Goal: Transaction & Acquisition: Purchase product/service

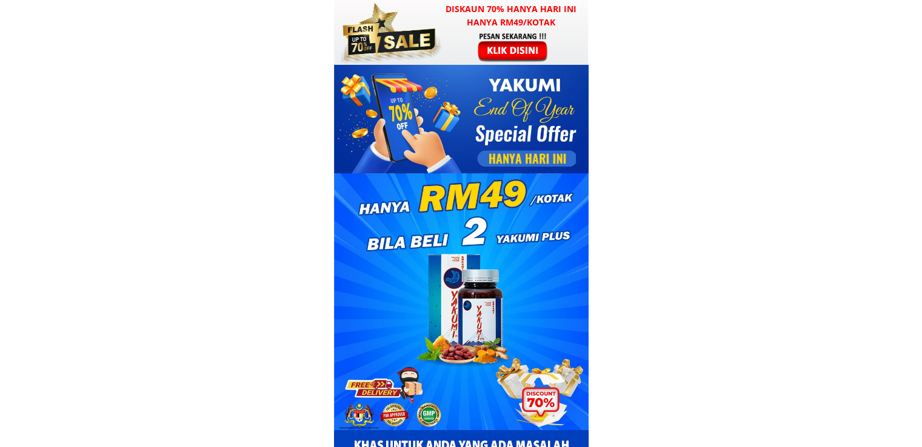
click at [516, 45] on div at bounding box center [514, 47] width 94 height 31
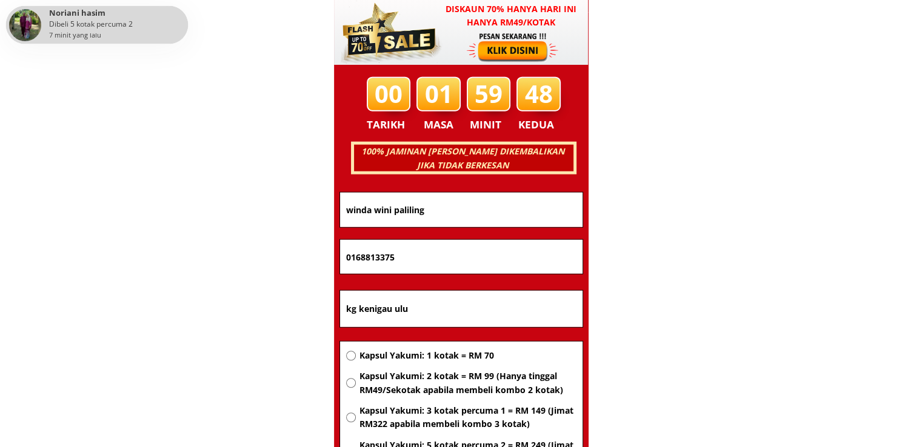
scroll to position [7767, 0]
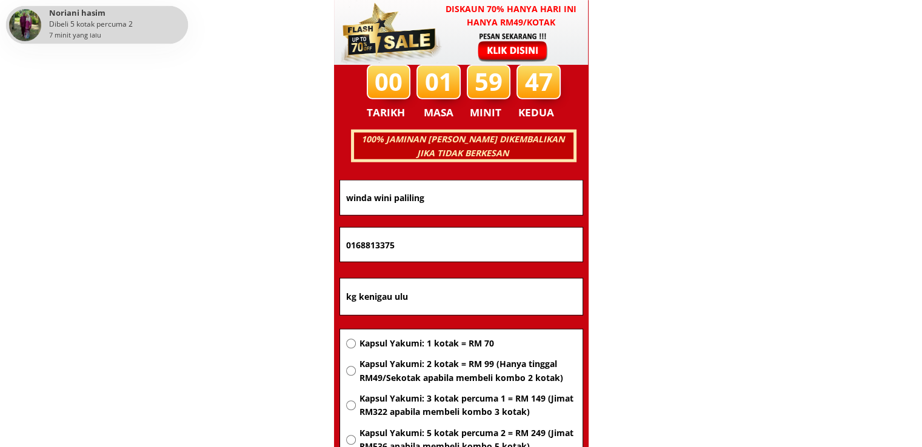
drag, startPoint x: 484, startPoint y: 299, endPoint x: 207, endPoint y: 289, distance: 277.8
paste input "[GEOGRAPHIC_DATA]"
type input "[GEOGRAPHIC_DATA]"
click at [404, 344] on span "Kapsul Yakumi: 1 kotak = RM 70" at bounding box center [467, 343] width 217 height 13
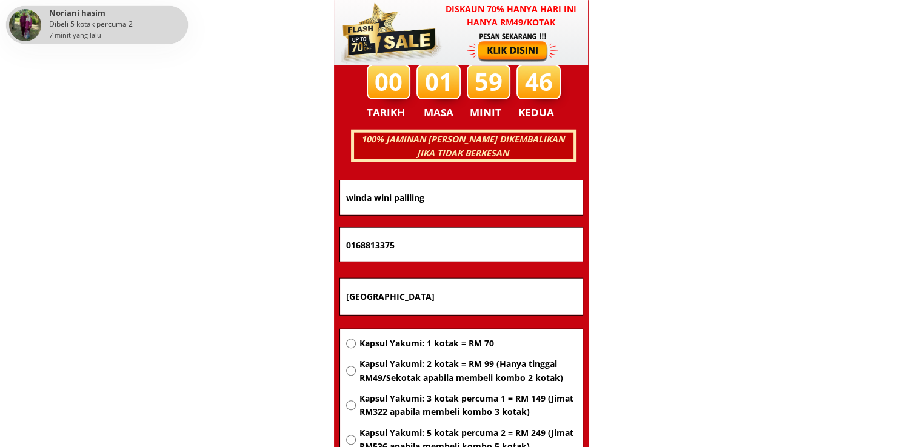
radio input "true"
drag, startPoint x: 376, startPoint y: 237, endPoint x: 191, endPoint y: 237, distance: 185.5
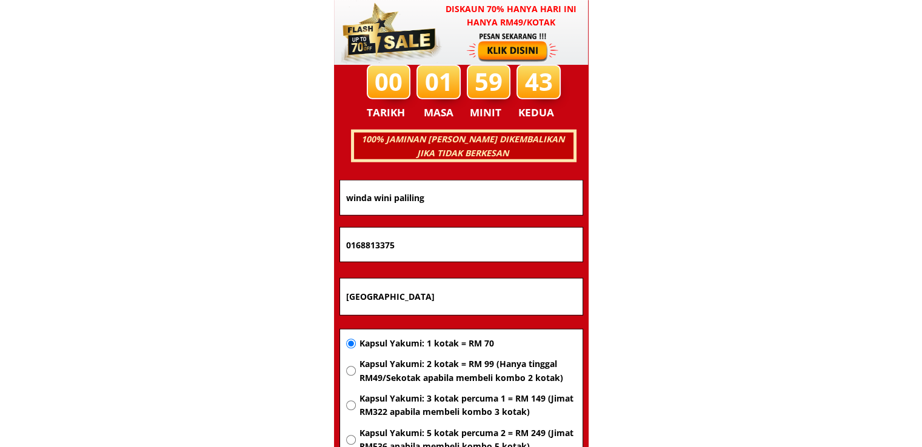
paste input "189567901"
type input "189567901"
drag, startPoint x: 434, startPoint y: 199, endPoint x: 235, endPoint y: 202, distance: 198.9
paste input "[PERSON_NAME]"
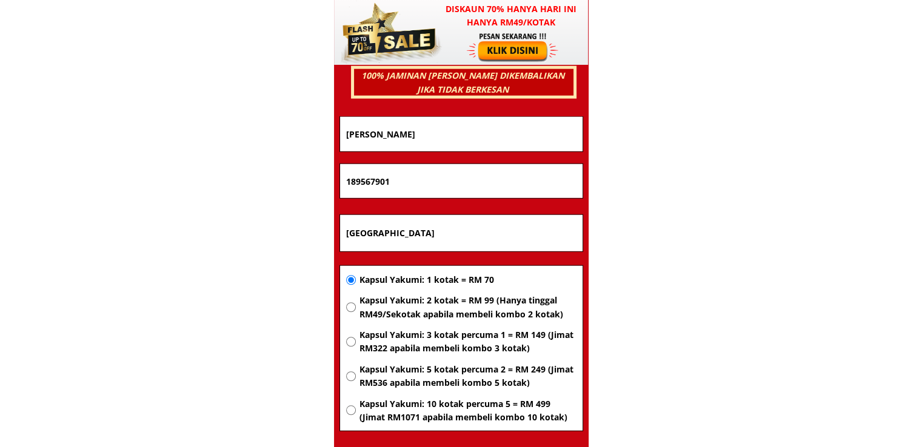
scroll to position [7889, 0]
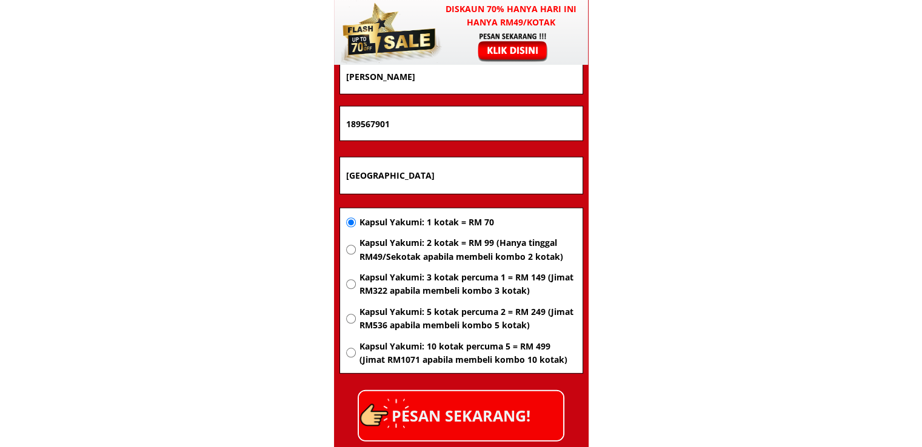
type input "[PERSON_NAME]"
click at [501, 416] on p "PESAN SEKARANG!" at bounding box center [461, 416] width 204 height 49
